Goal: Task Accomplishment & Management: Manage account settings

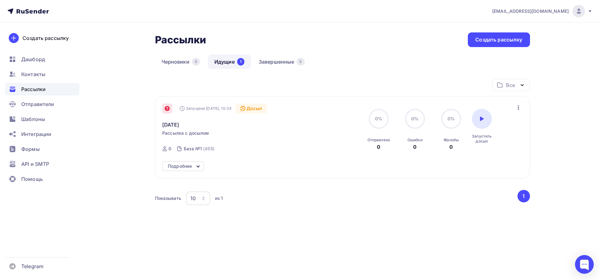
click at [169, 110] on icon at bounding box center [167, 108] width 5 height 5
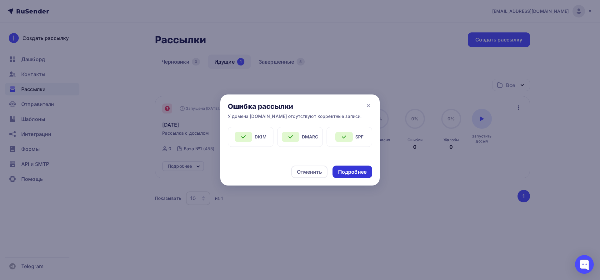
click at [336, 172] on div "Подробнее" at bounding box center [352, 172] width 40 height 12
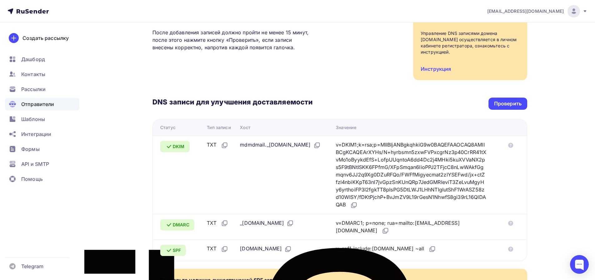
scroll to position [169, 0]
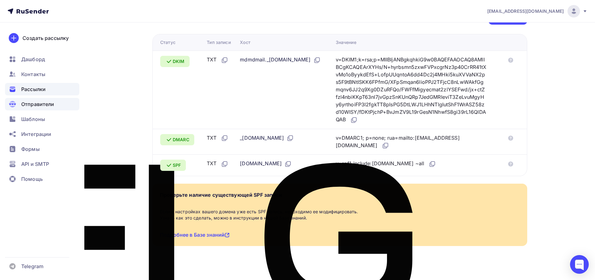
click at [43, 91] on span "Рассылки" at bounding box center [33, 89] width 24 height 7
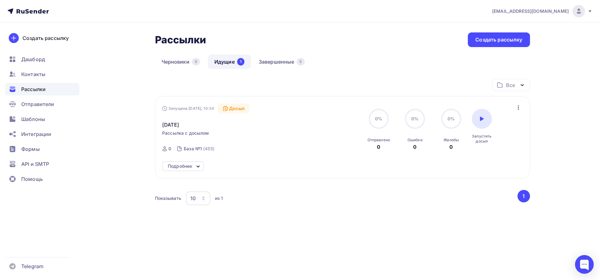
click at [197, 168] on icon at bounding box center [197, 166] width 7 height 7
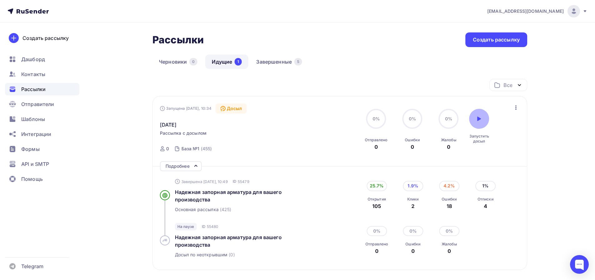
click at [482, 118] on div at bounding box center [479, 119] width 20 height 20
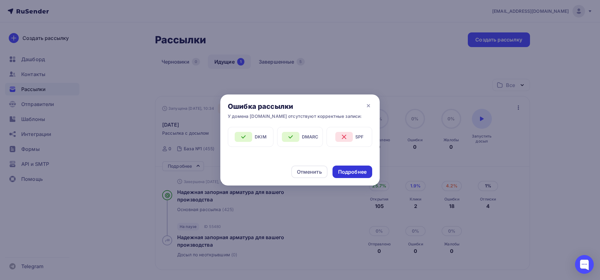
click at [349, 172] on div "Подробнее" at bounding box center [352, 172] width 28 height 7
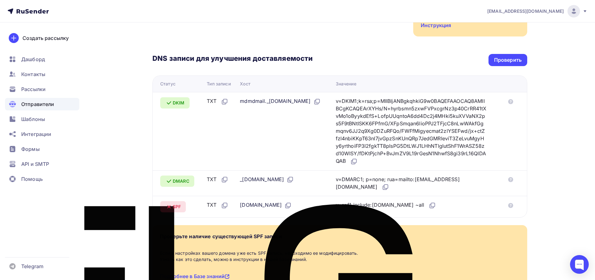
scroll to position [44, 0]
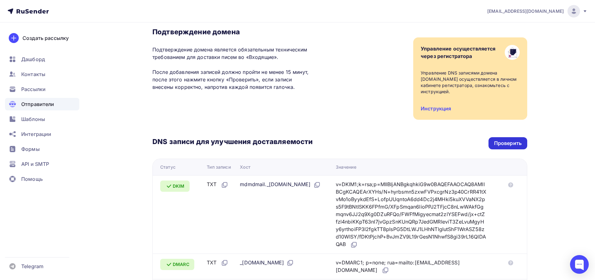
click at [518, 140] on div "Проверить" at bounding box center [507, 143] width 27 height 7
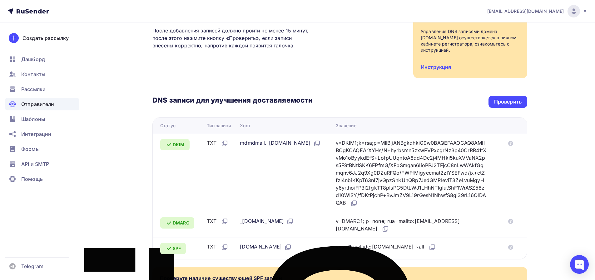
scroll to position [2, 0]
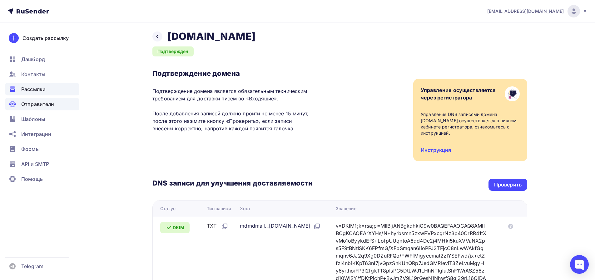
click at [44, 93] on div "Рассылки" at bounding box center [42, 89] width 74 height 12
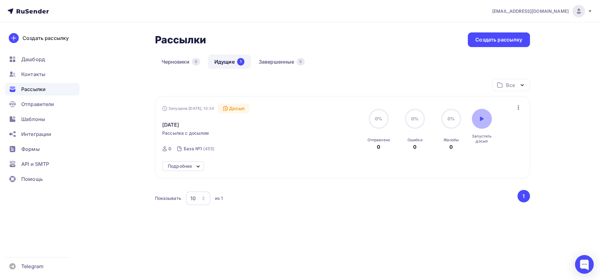
click at [488, 123] on div at bounding box center [482, 119] width 20 height 20
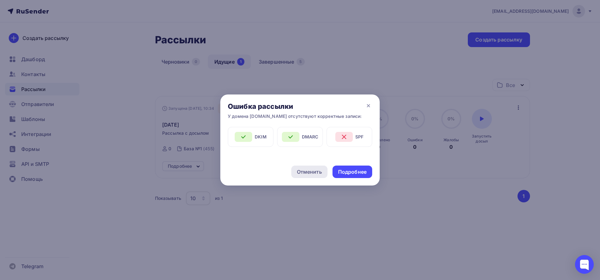
click at [307, 171] on div "Отменить" at bounding box center [309, 171] width 25 height 7
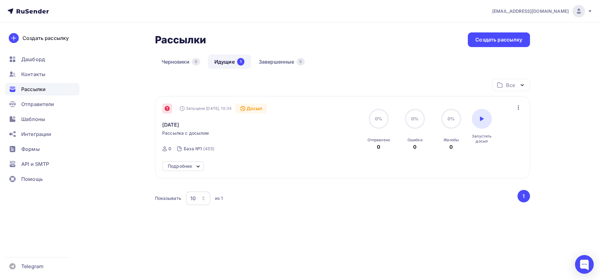
click at [168, 112] on div at bounding box center [167, 109] width 10 height 10
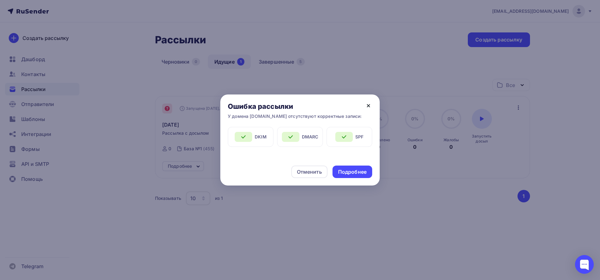
click at [370, 107] on icon at bounding box center [367, 105] width 7 height 7
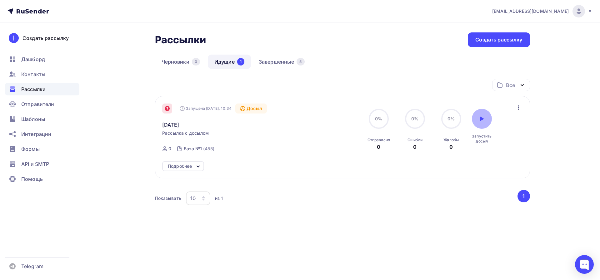
click at [480, 126] on div at bounding box center [482, 119] width 20 height 20
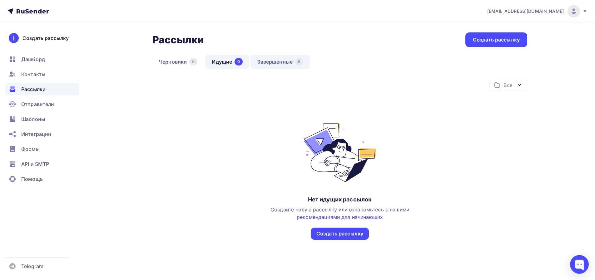
click at [269, 63] on link "Завершенные 6" at bounding box center [279, 62] width 59 height 14
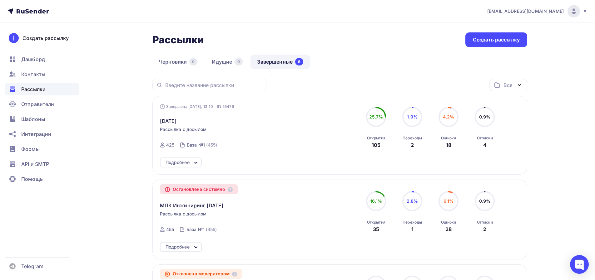
click at [195, 162] on icon at bounding box center [195, 162] width 7 height 7
